Goal: Find specific page/section: Find specific page/section

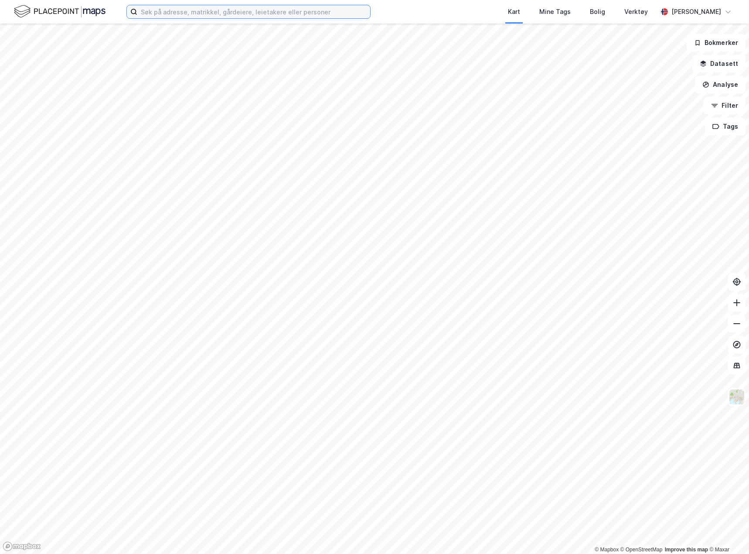
click at [235, 7] on input at bounding box center [253, 11] width 233 height 13
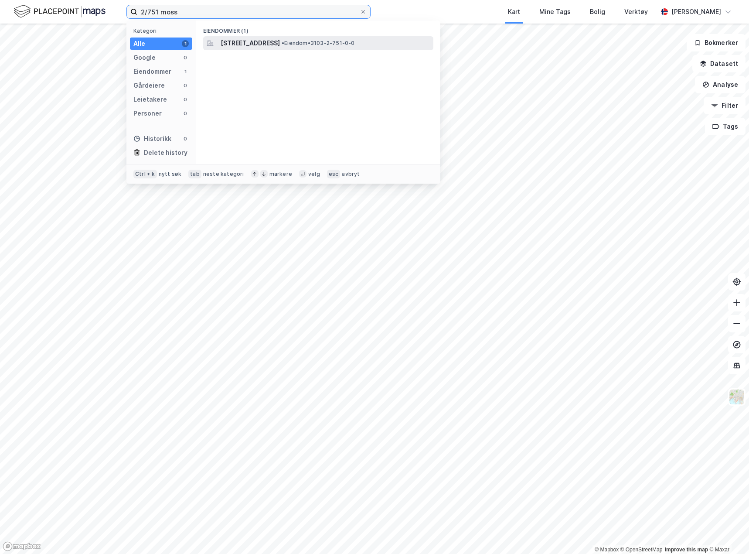
type input "2/751 moss"
click at [280, 40] on span "[STREET_ADDRESS]" at bounding box center [250, 43] width 59 height 10
